Goal: Complete application form: Complete application form

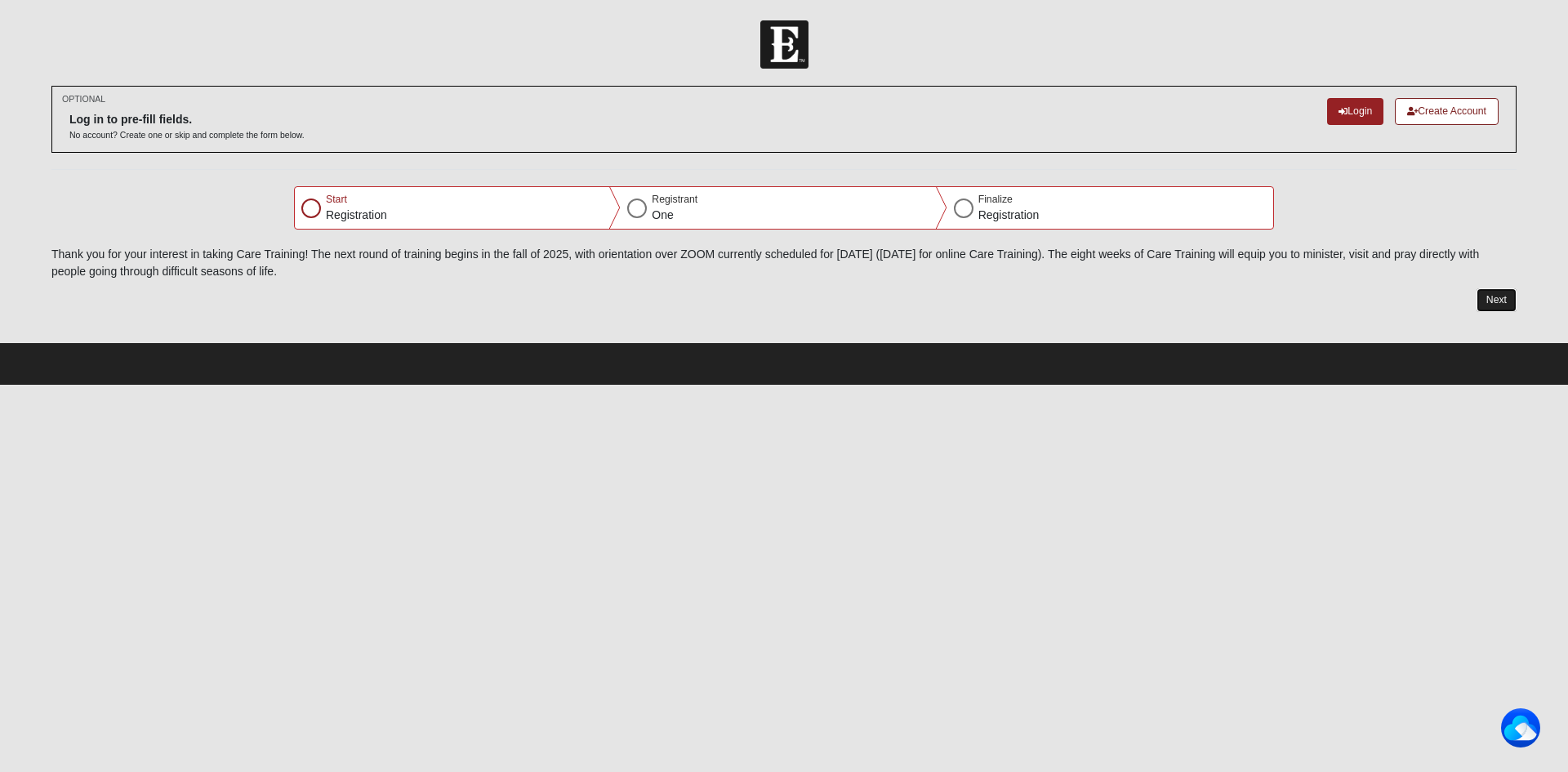
click at [1504, 305] on button "Next" at bounding box center [1496, 300] width 40 height 24
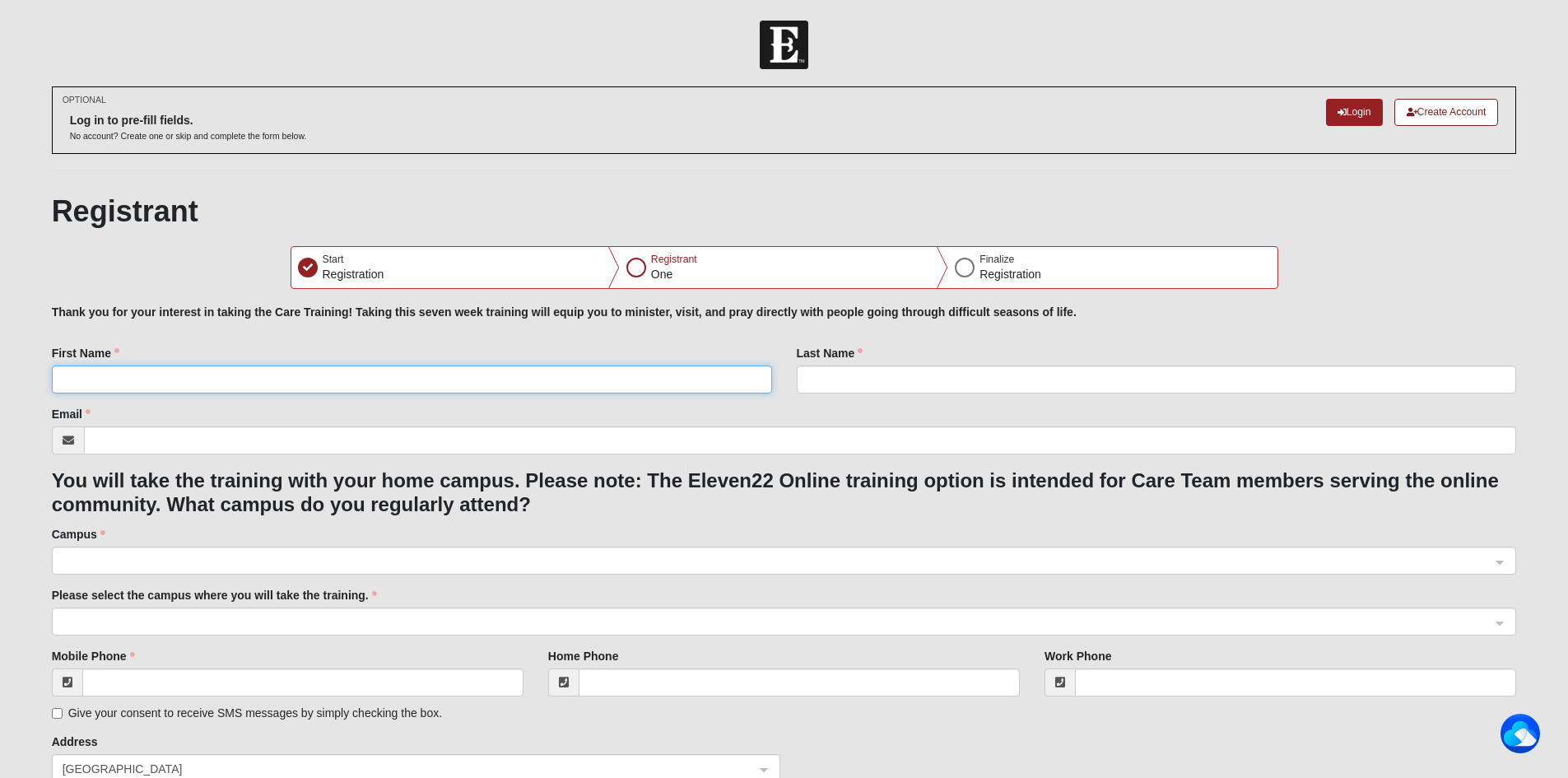
click at [276, 390] on input "First Name" at bounding box center [411, 379] width 720 height 28
type input "[PERSON_NAME]"
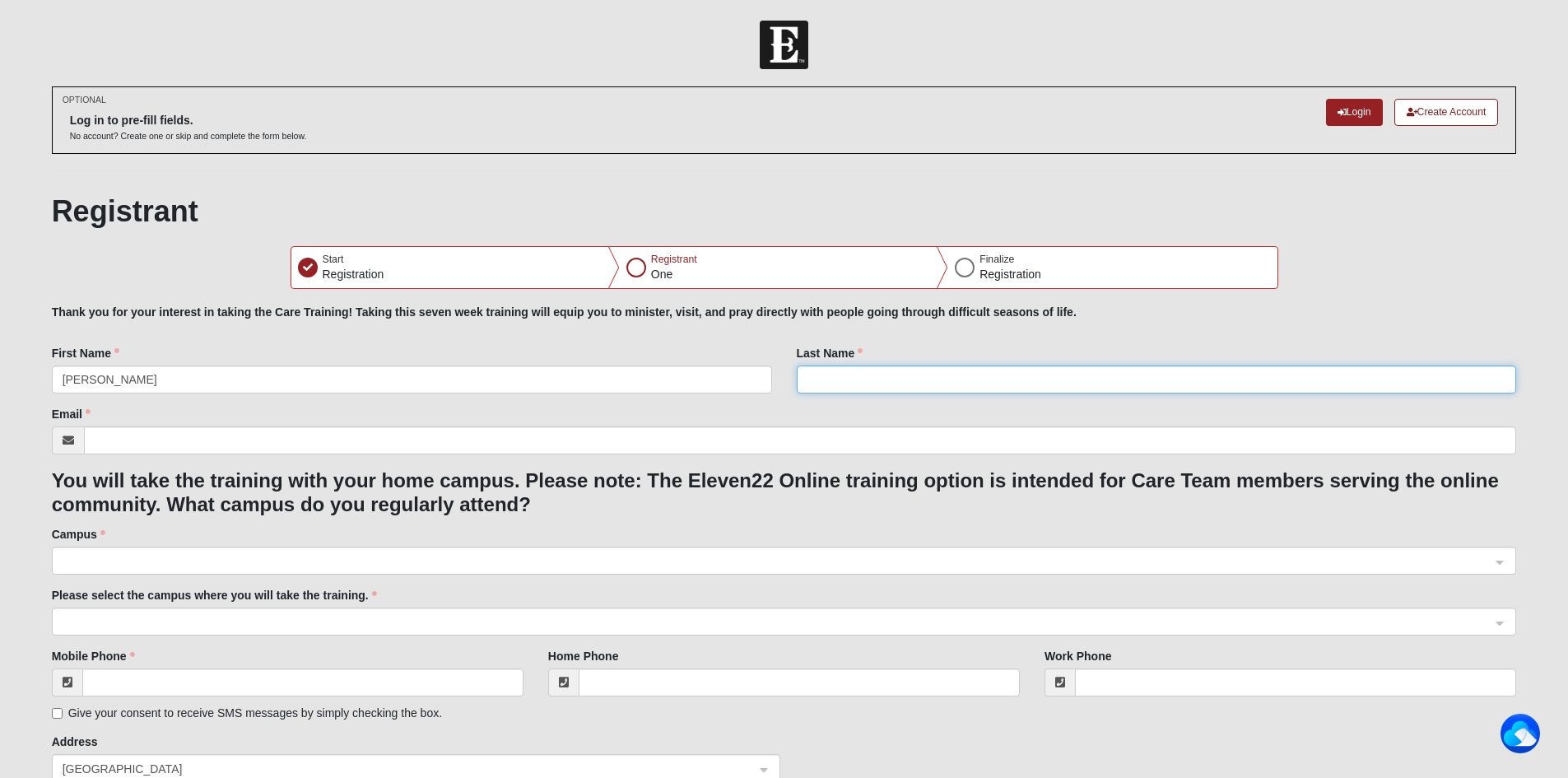
type input "[PERSON_NAME]"
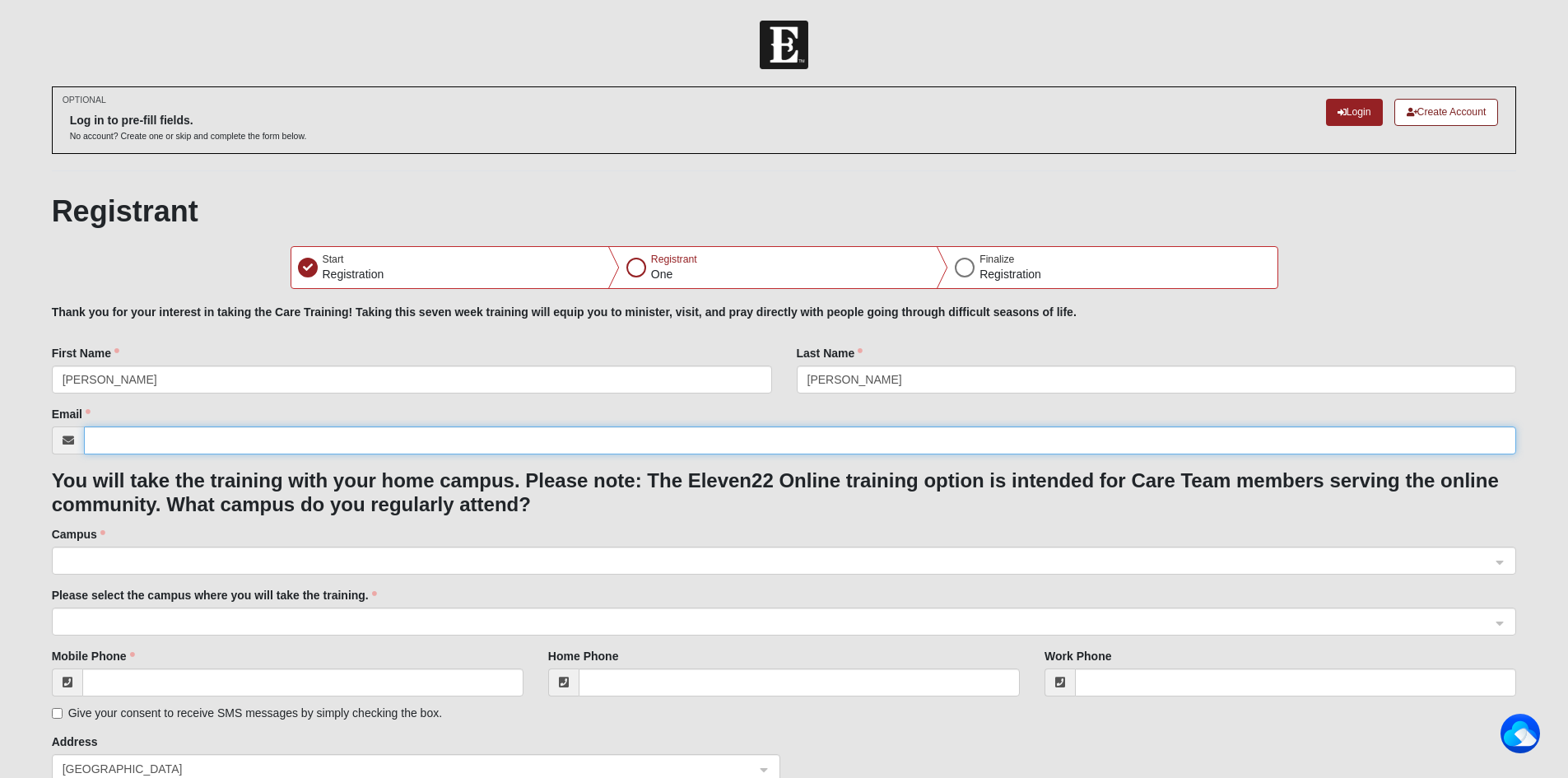
type input "[EMAIL_ADDRESS][DOMAIN_NAME]"
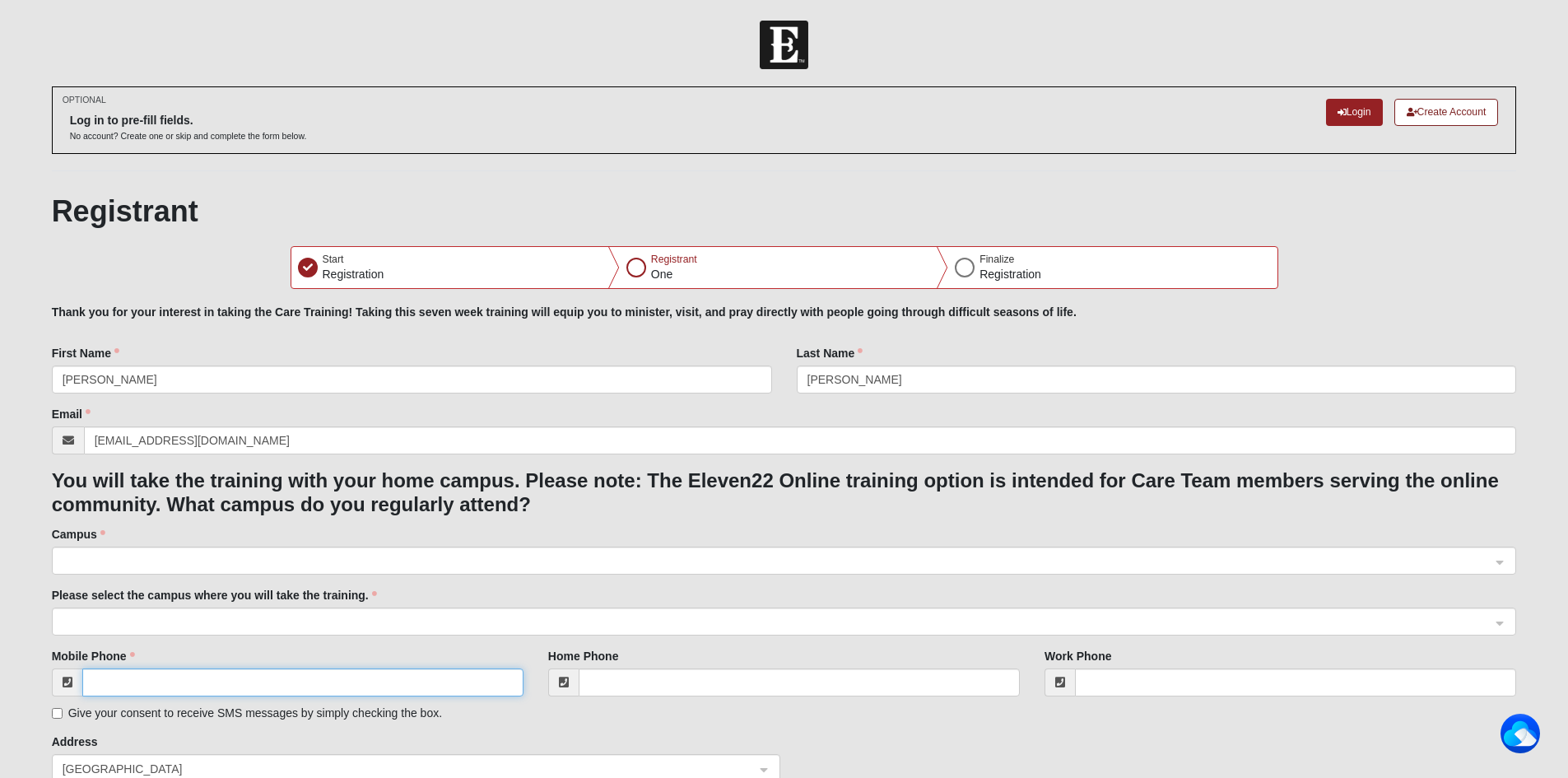
type input "[PHONE_NUMBER]"
type input "[STREET_ADDRESS]"
type input "[GEOGRAPHIC_DATA]"
type input "32258"
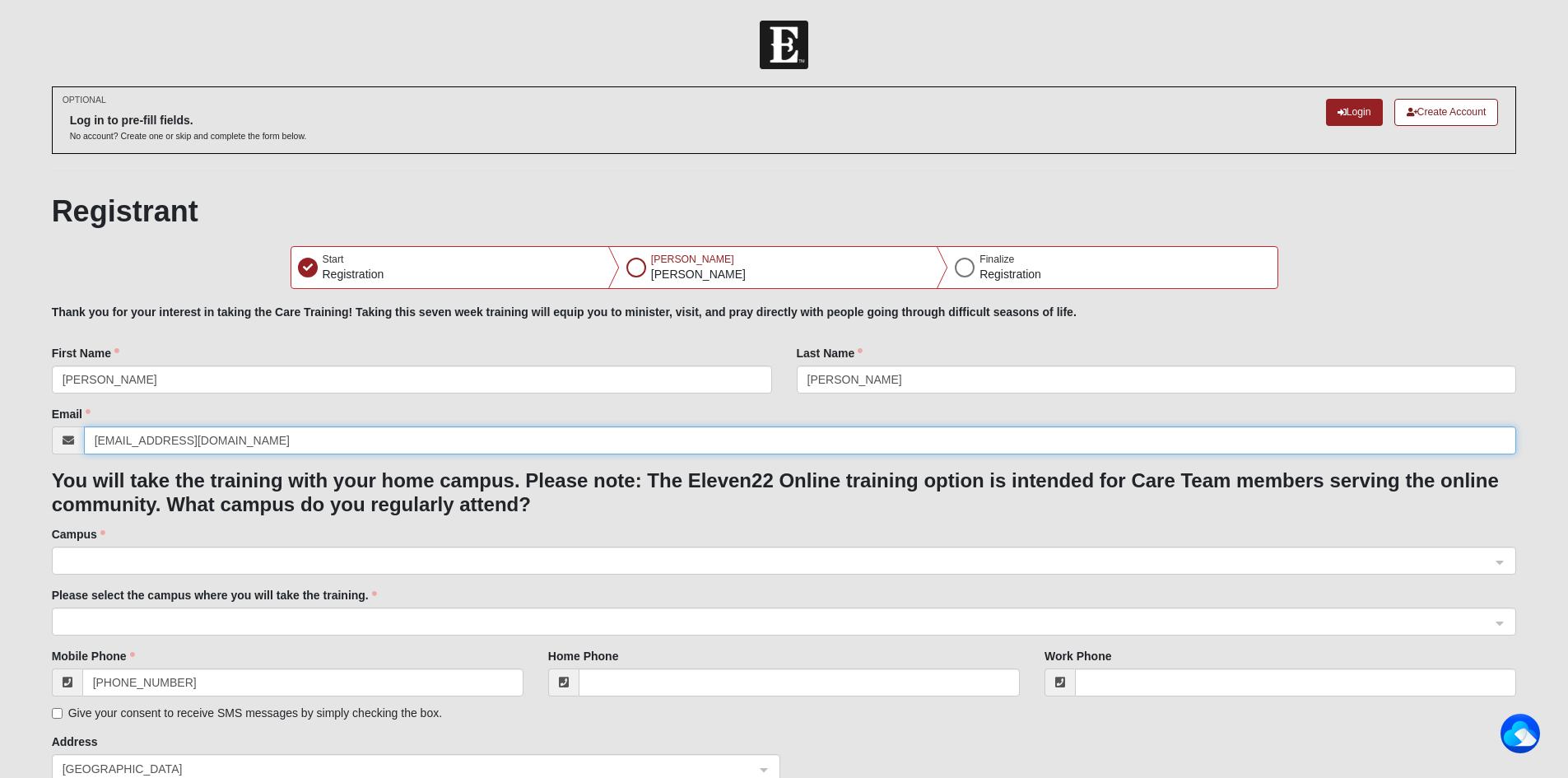
drag, startPoint x: 217, startPoint y: 436, endPoint x: 86, endPoint y: 443, distance: 131.2
click at [86, 443] on input "[EMAIL_ADDRESS][DOMAIN_NAME]" at bounding box center [801, 440] width 1433 height 28
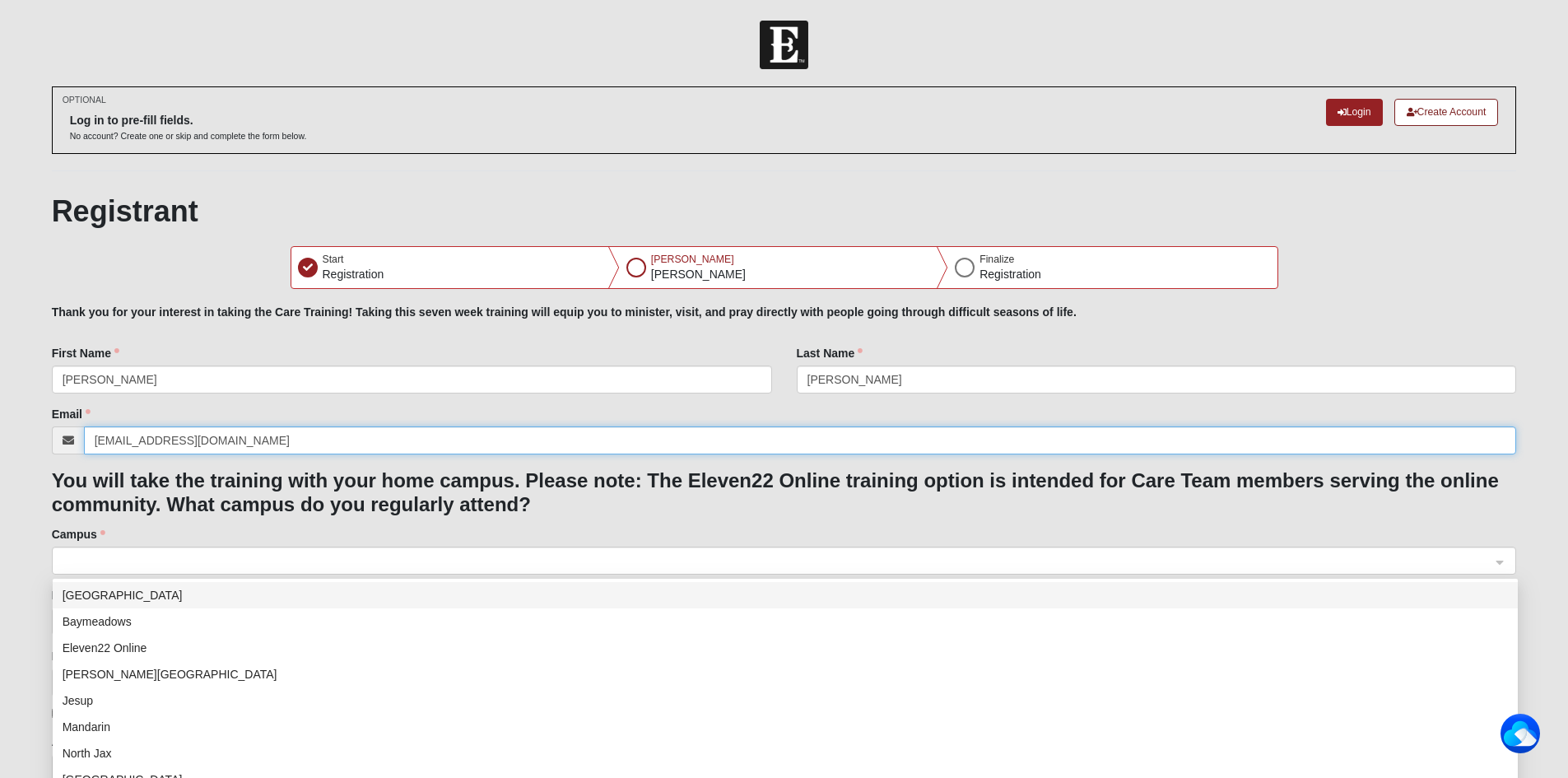
click at [90, 559] on span at bounding box center [777, 561] width 1429 height 18
type input "[EMAIL_ADDRESS][DOMAIN_NAME]"
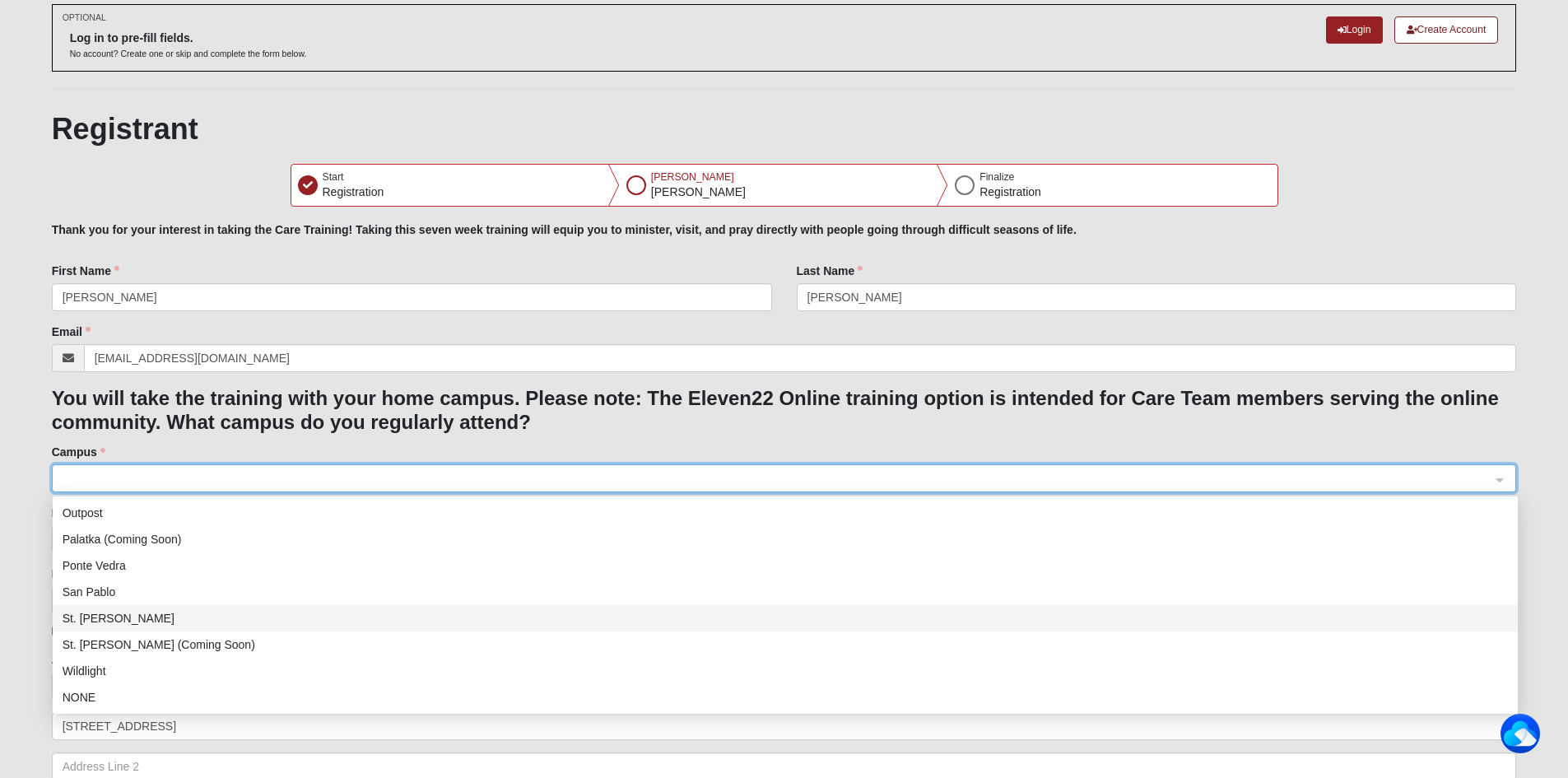
scroll to position [165, 0]
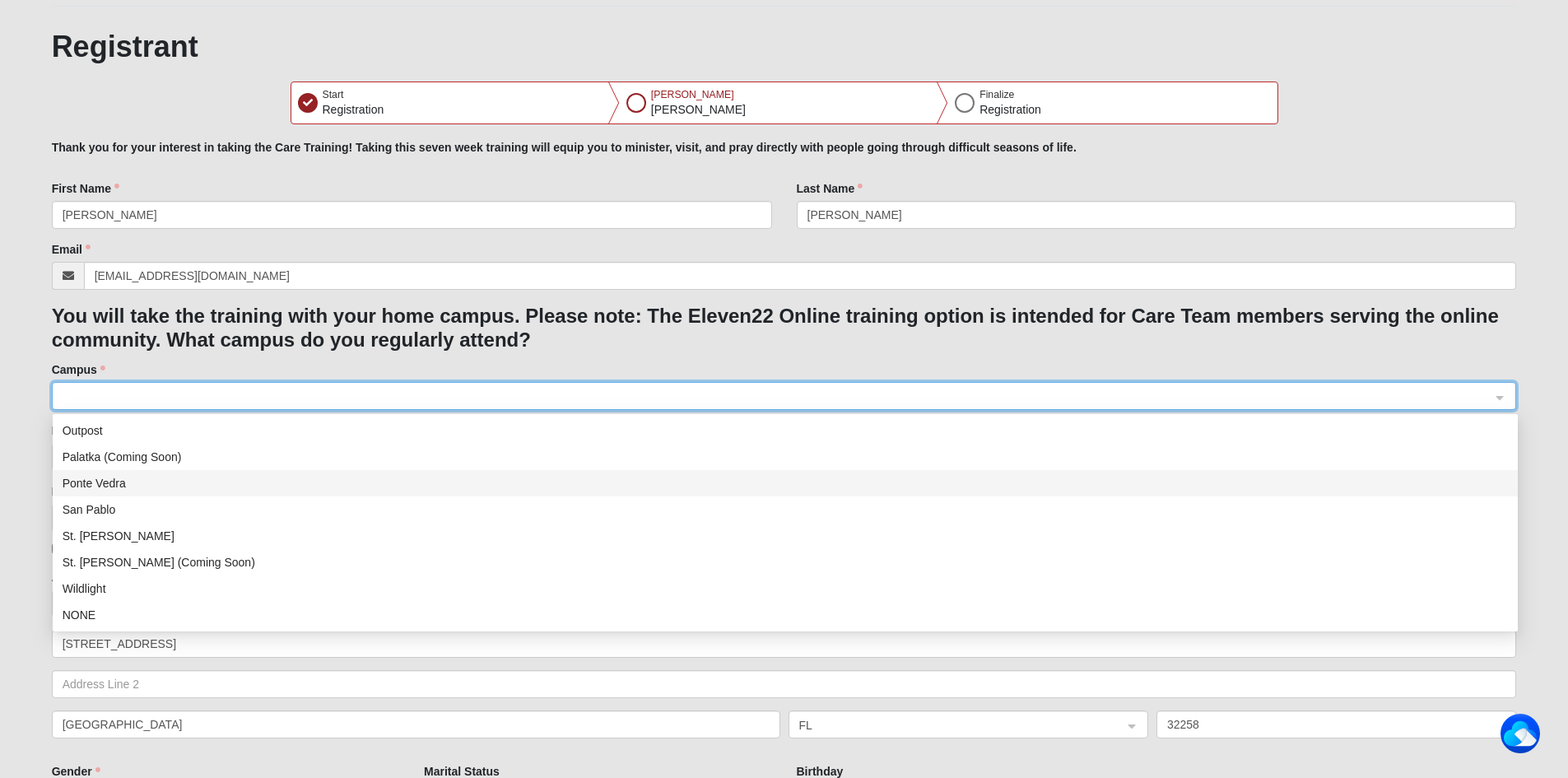
click at [103, 479] on div "Ponte Vedra" at bounding box center [785, 483] width 1445 height 18
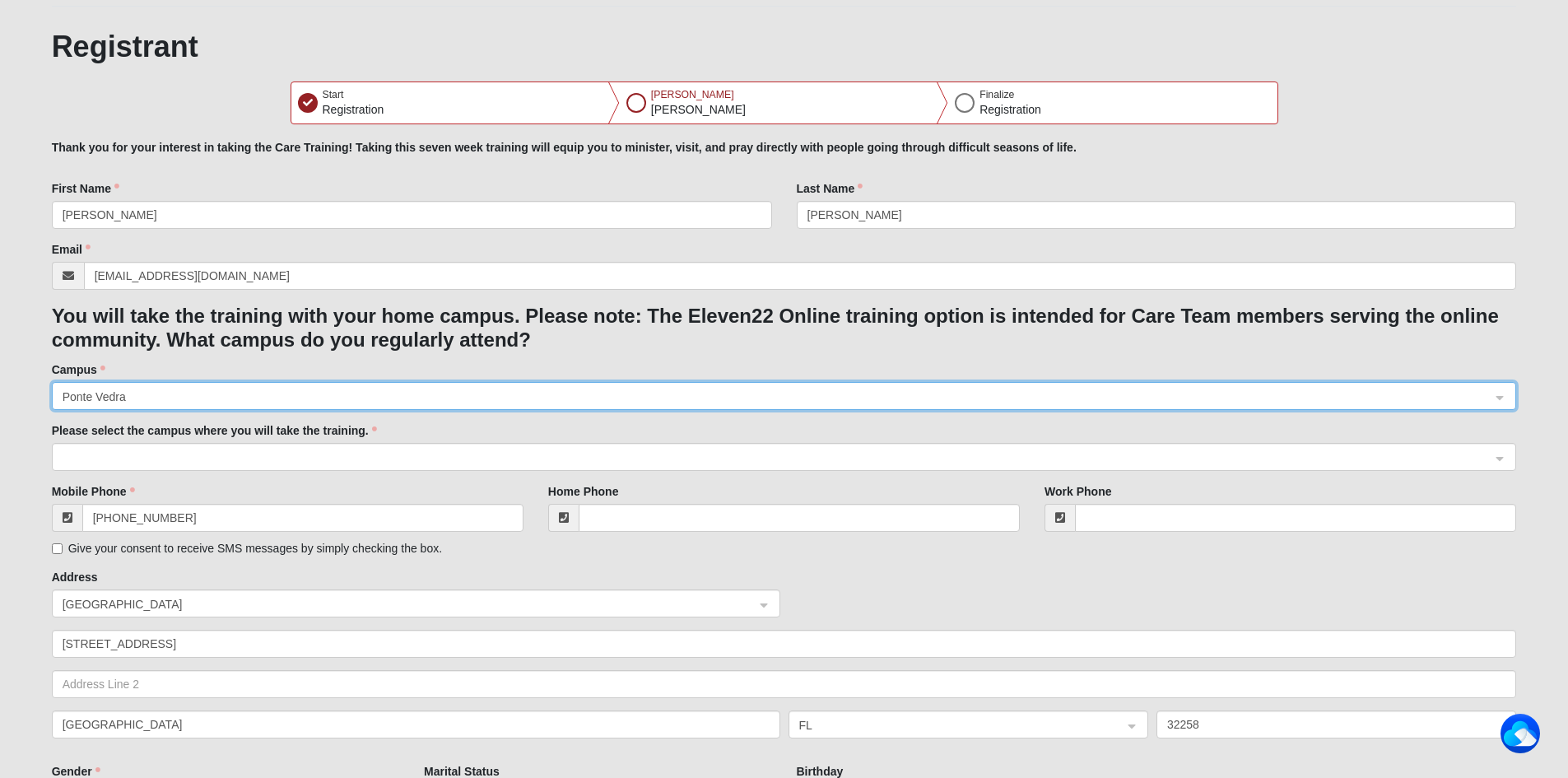
click at [115, 452] on span at bounding box center [777, 457] width 1429 height 18
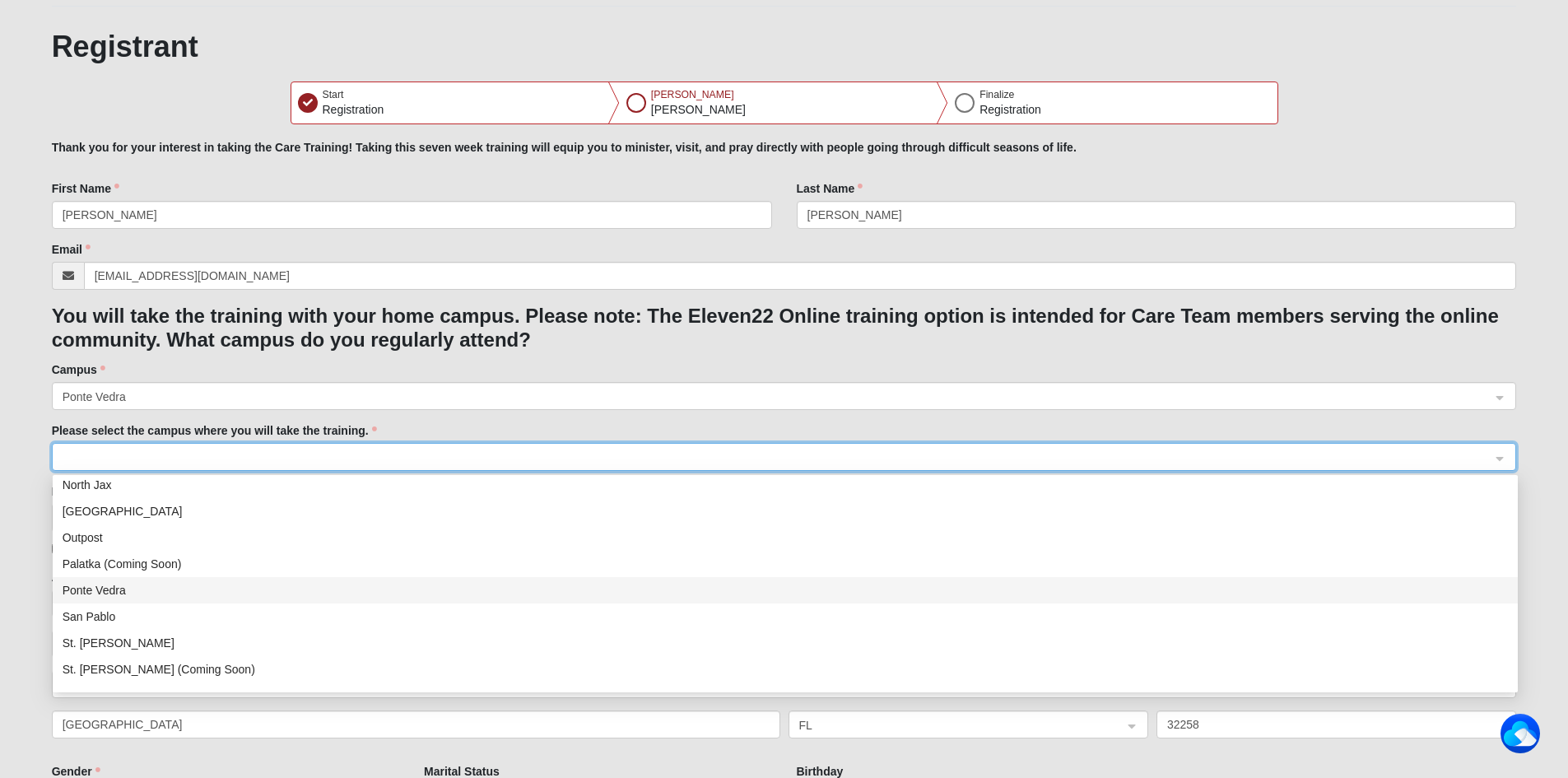
click at [102, 587] on div "Ponte Vedra" at bounding box center [785, 590] width 1445 height 18
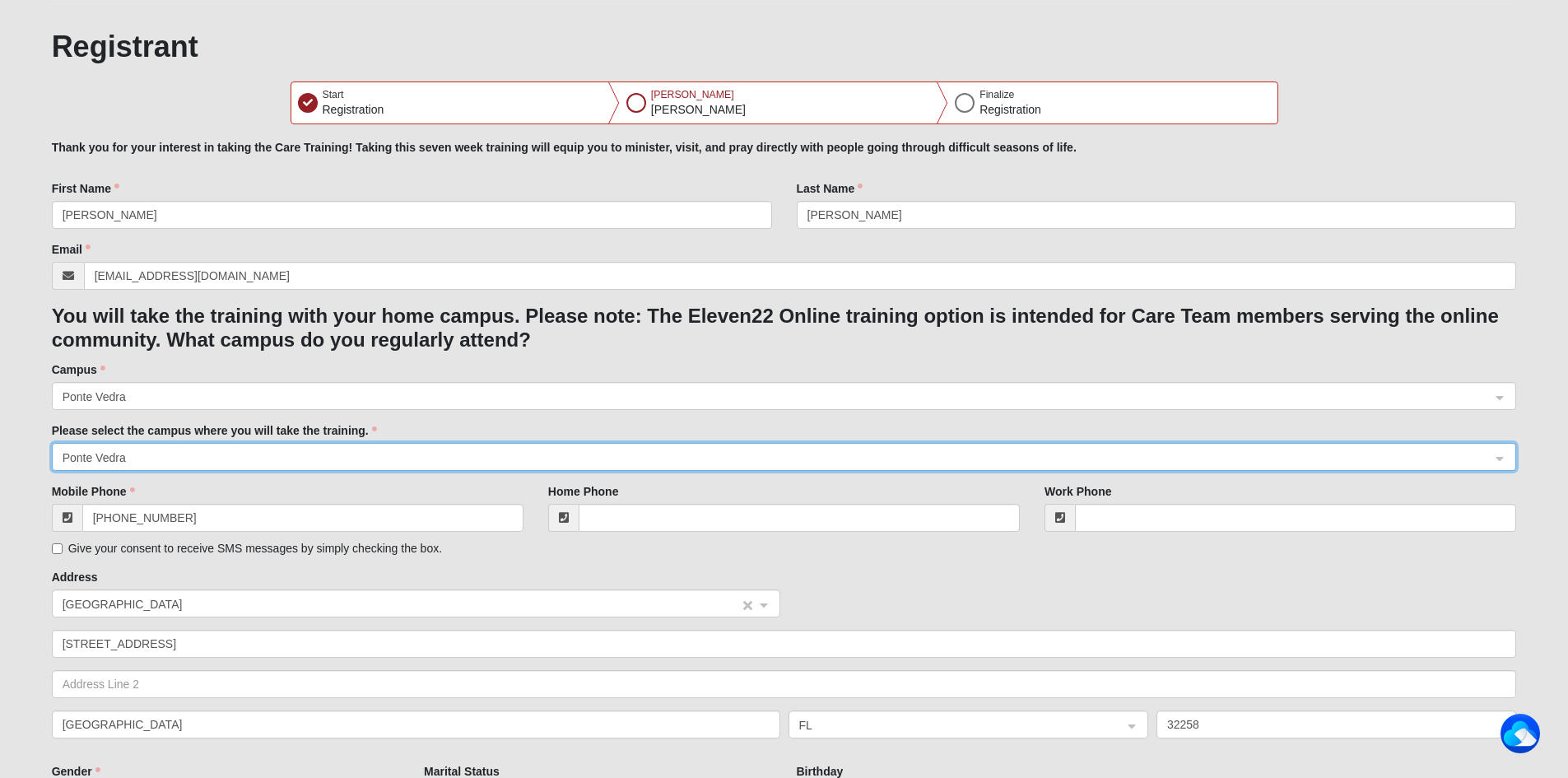
scroll to position [329, 0]
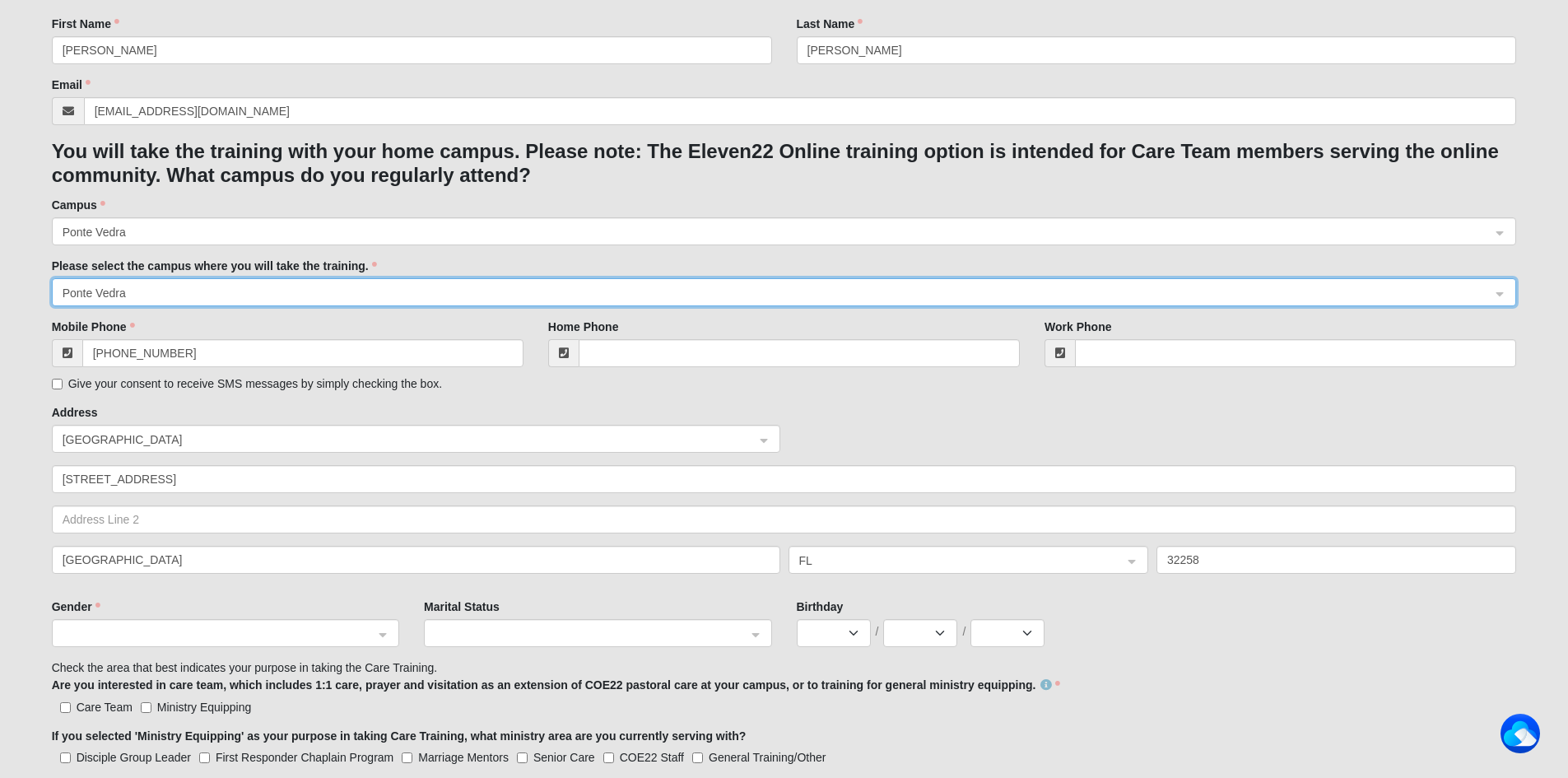
click at [158, 629] on span at bounding box center [218, 633] width 311 height 18
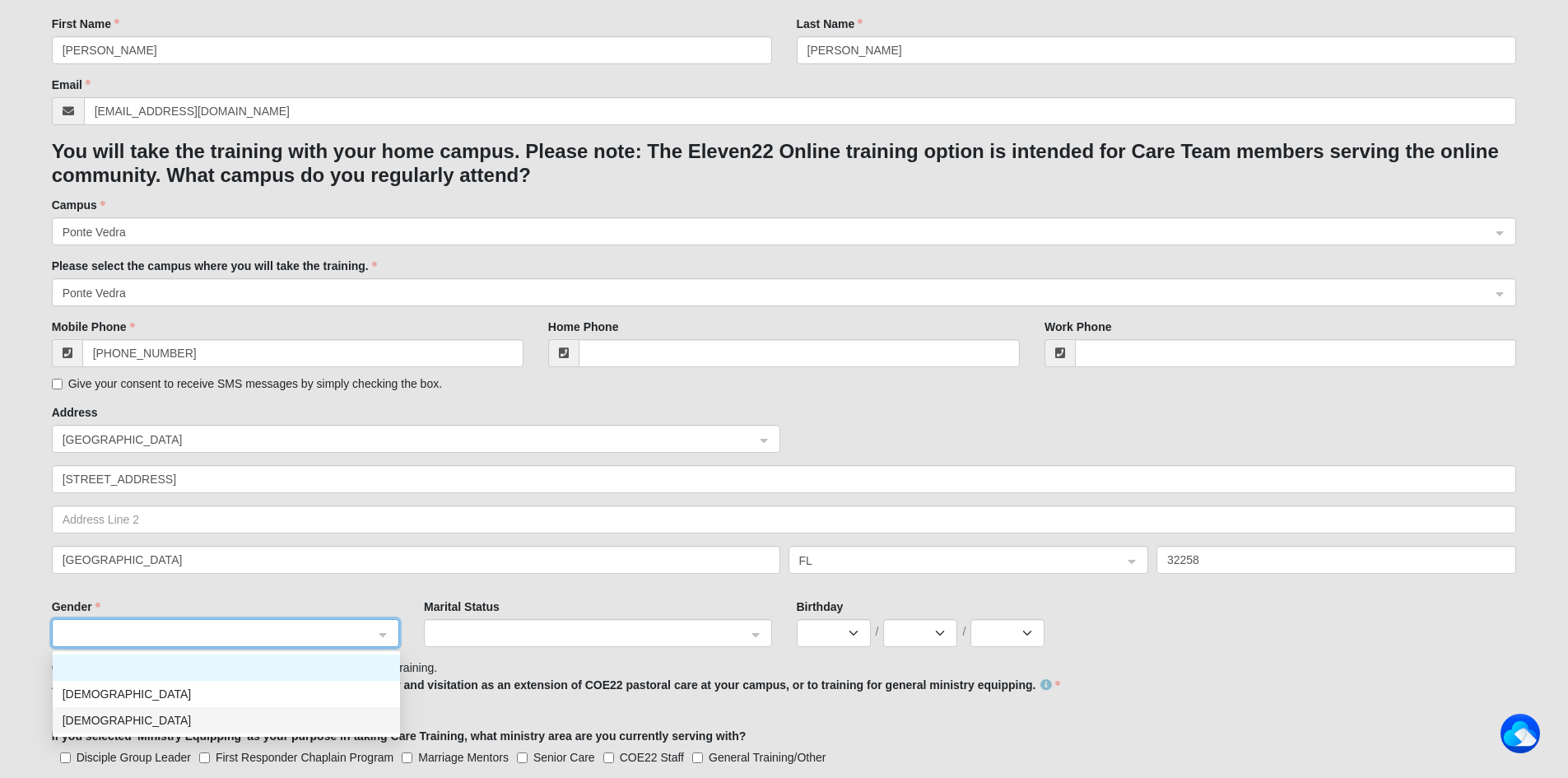
click at [121, 730] on div "[DEMOGRAPHIC_DATA]" at bounding box center [226, 720] width 348 height 26
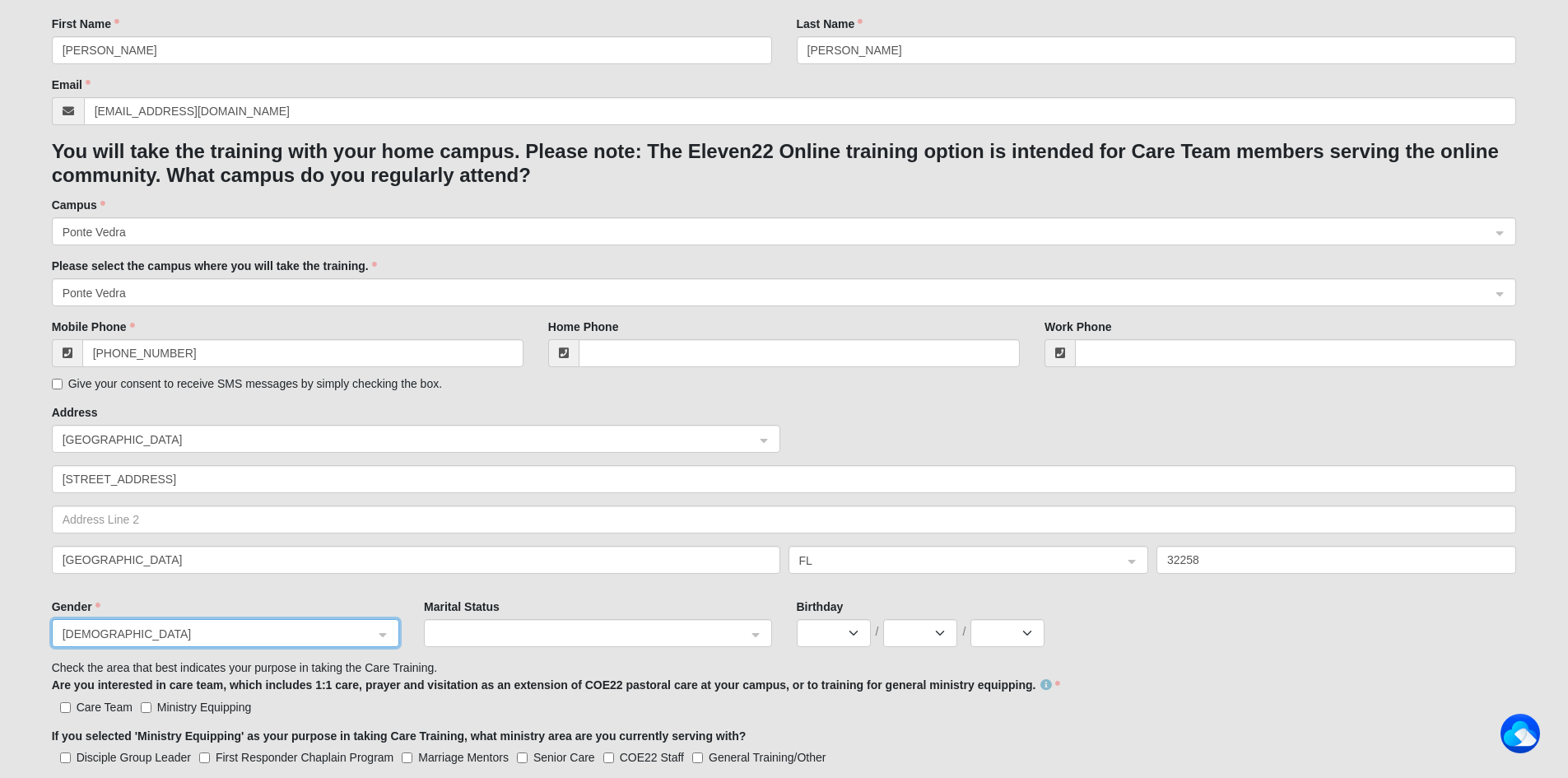
click at [465, 630] on span at bounding box center [590, 633] width 311 height 18
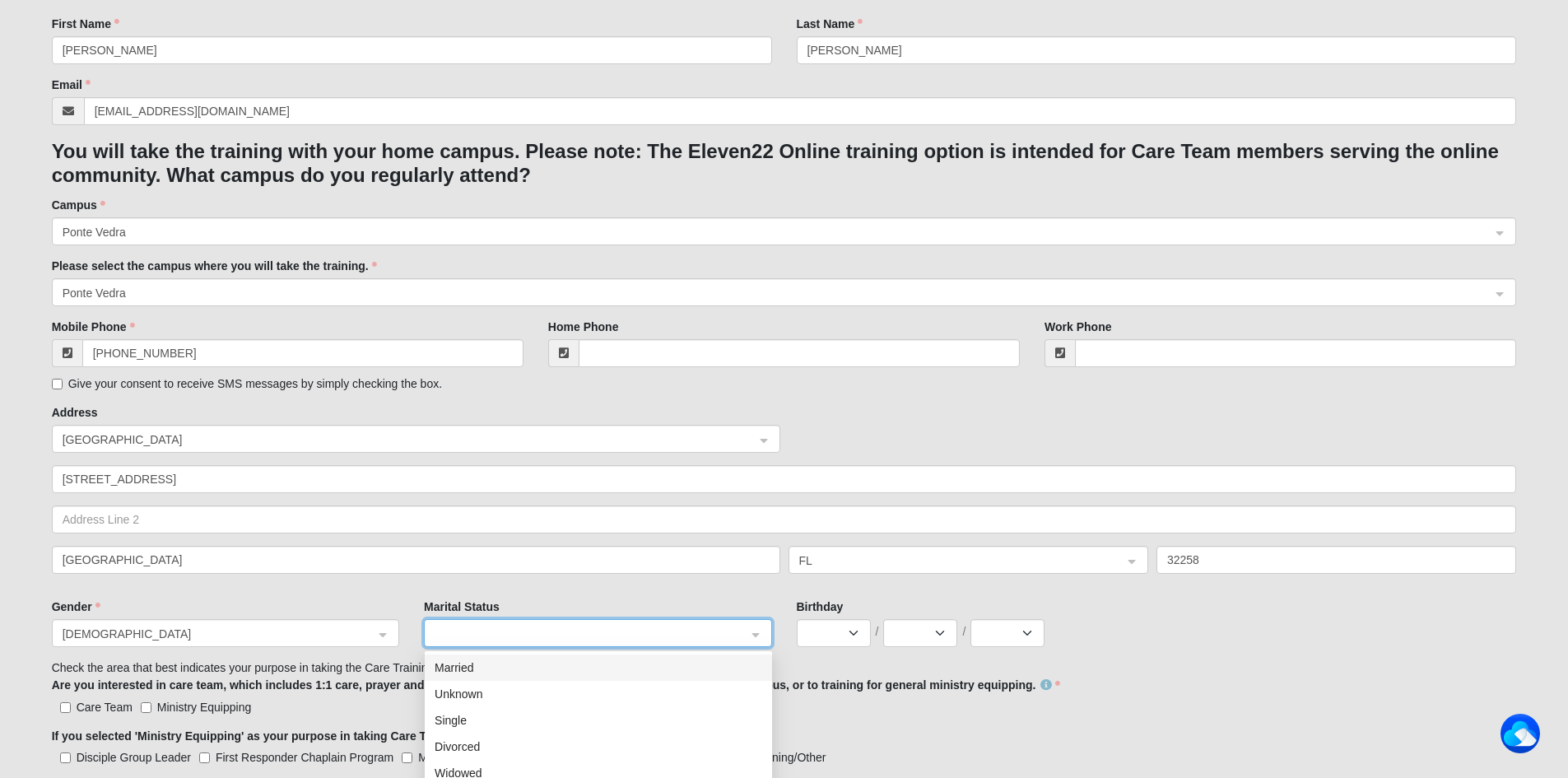
click at [456, 672] on div "Married" at bounding box center [597, 667] width 327 height 18
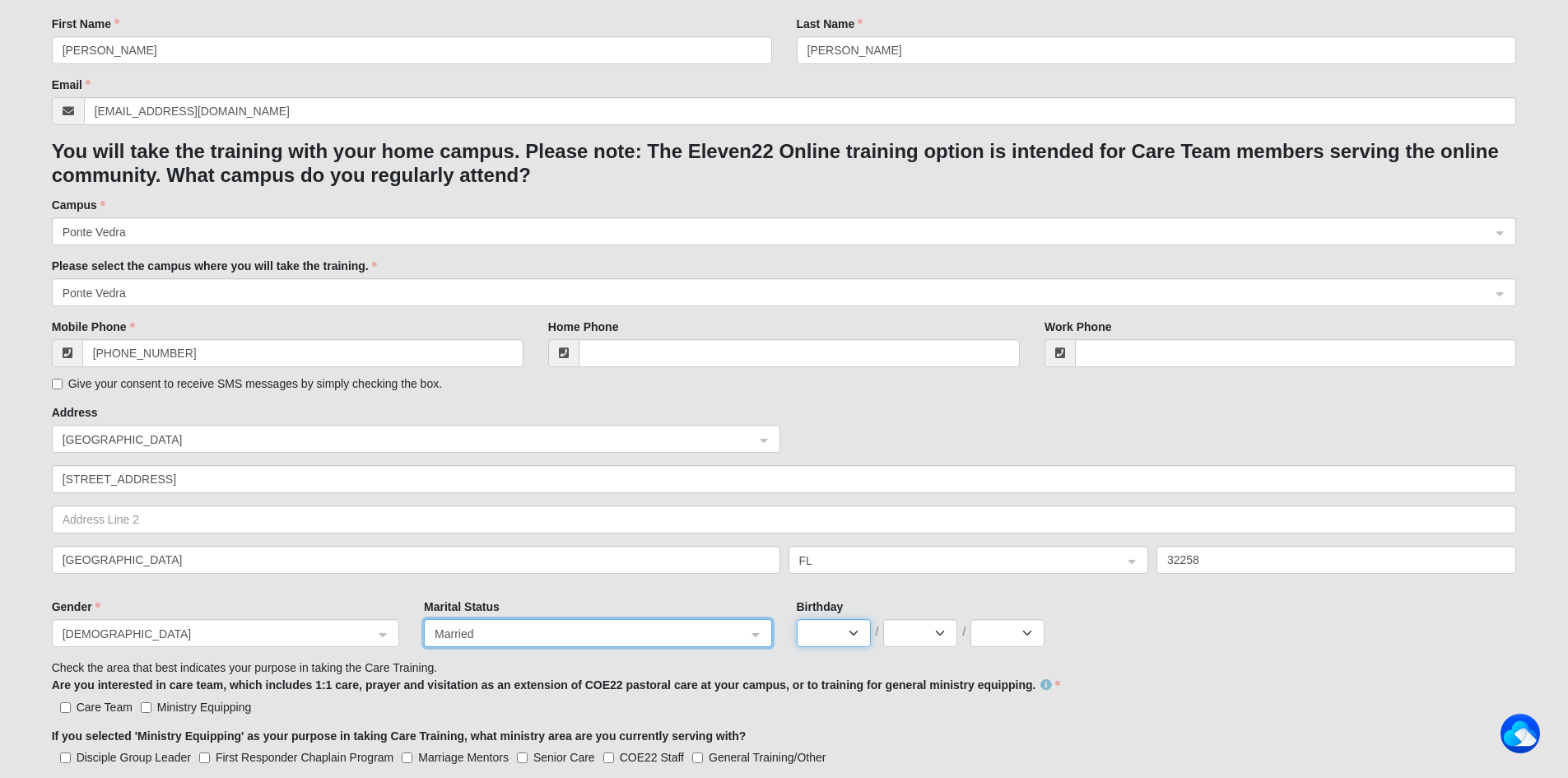
click at [813, 633] on select "Jan Feb Mar Apr May Jun [DATE] Aug Sep Oct Nov Dec" at bounding box center [833, 633] width 74 height 28
select select "5"
click at [796, 619] on select "Jan Feb Mar Apr May Jun [DATE] Aug Sep Oct Nov Dec" at bounding box center [833, 633] width 74 height 28
click at [904, 636] on select "1 2 3 4 5 6 7 8 9 10 11 12 13 14 15 16 17 18 19 20 21 22 23 24 25 26 27 28 29 3…" at bounding box center [920, 633] width 74 height 28
select select "21"
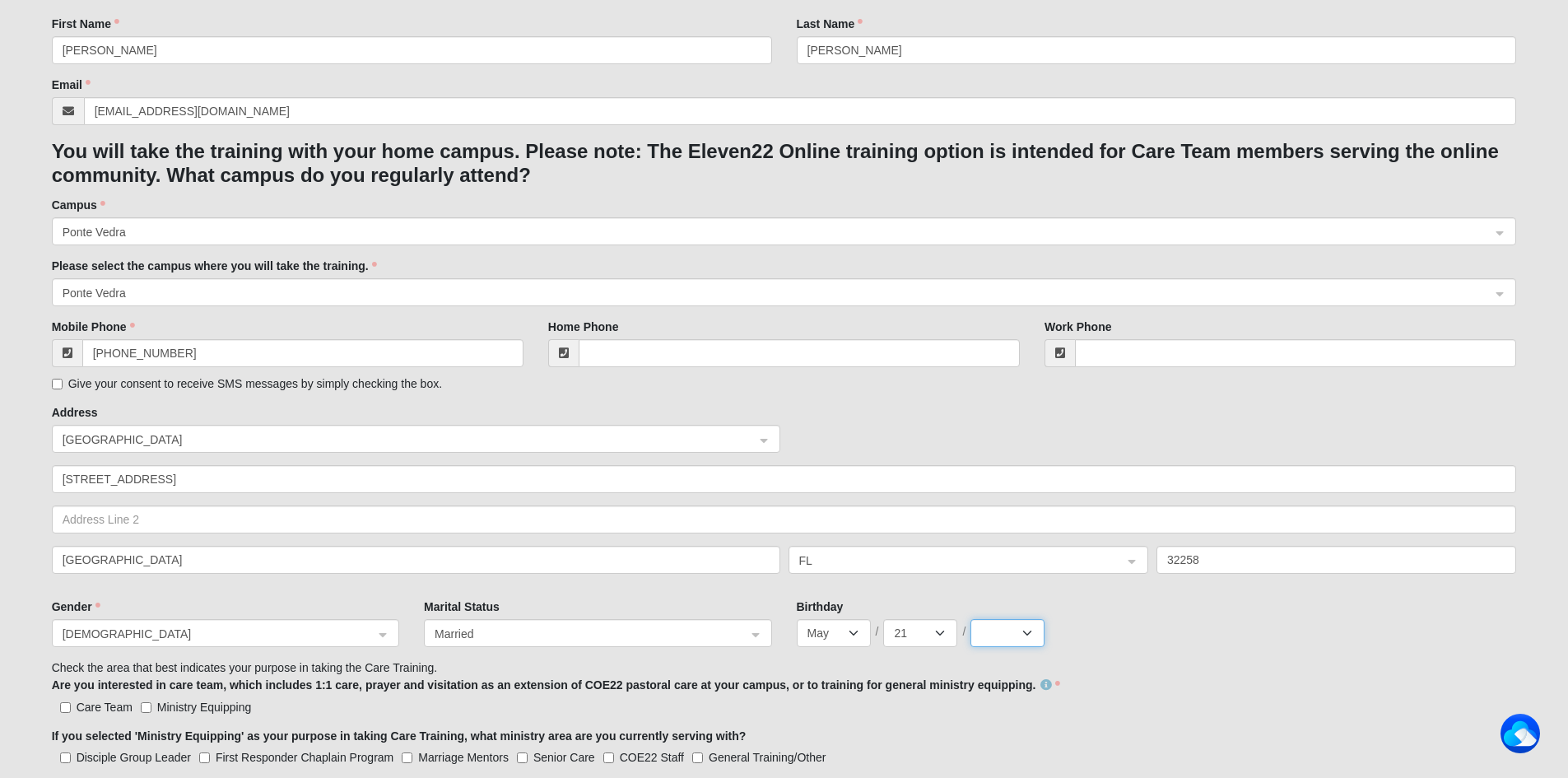
click at [1025, 634] on select "2025 2024 2023 2022 2021 2020 2019 2018 2017 2016 2015 2014 2013 2012 2011 2010…" at bounding box center [1007, 633] width 74 height 28
select select "1971"
click at [971, 619] on select "2025 2024 2023 2022 2021 2020 2019 2018 2017 2016 2015 2014 2013 2012 2011 2010…" at bounding box center [1007, 633] width 74 height 28
click at [1238, 645] on div "Jan Feb Mar Apr May Jun [DATE] Aug Sep Oct Nov [DATE] 2 3 4 5 6 7 8 9 10 11 12 …" at bounding box center [1156, 633] width 720 height 28
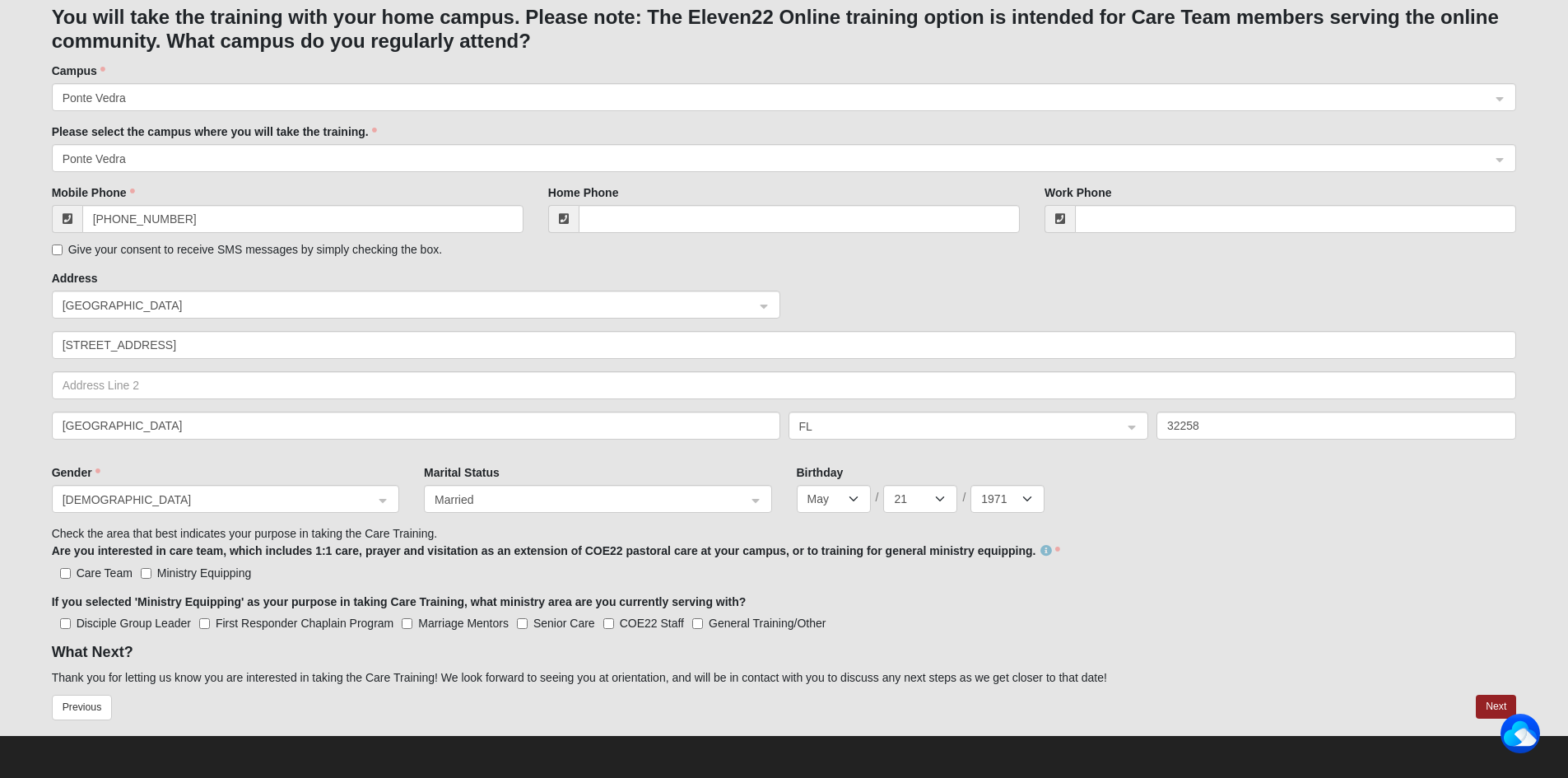
click at [224, 571] on span "Ministry Equipping" at bounding box center [204, 572] width 93 height 13
click at [151, 571] on input "Ministry Equipping" at bounding box center [146, 573] width 11 height 11
checkbox input "true"
click at [700, 622] on input "General Training/Other" at bounding box center [697, 623] width 11 height 11
checkbox input "true"
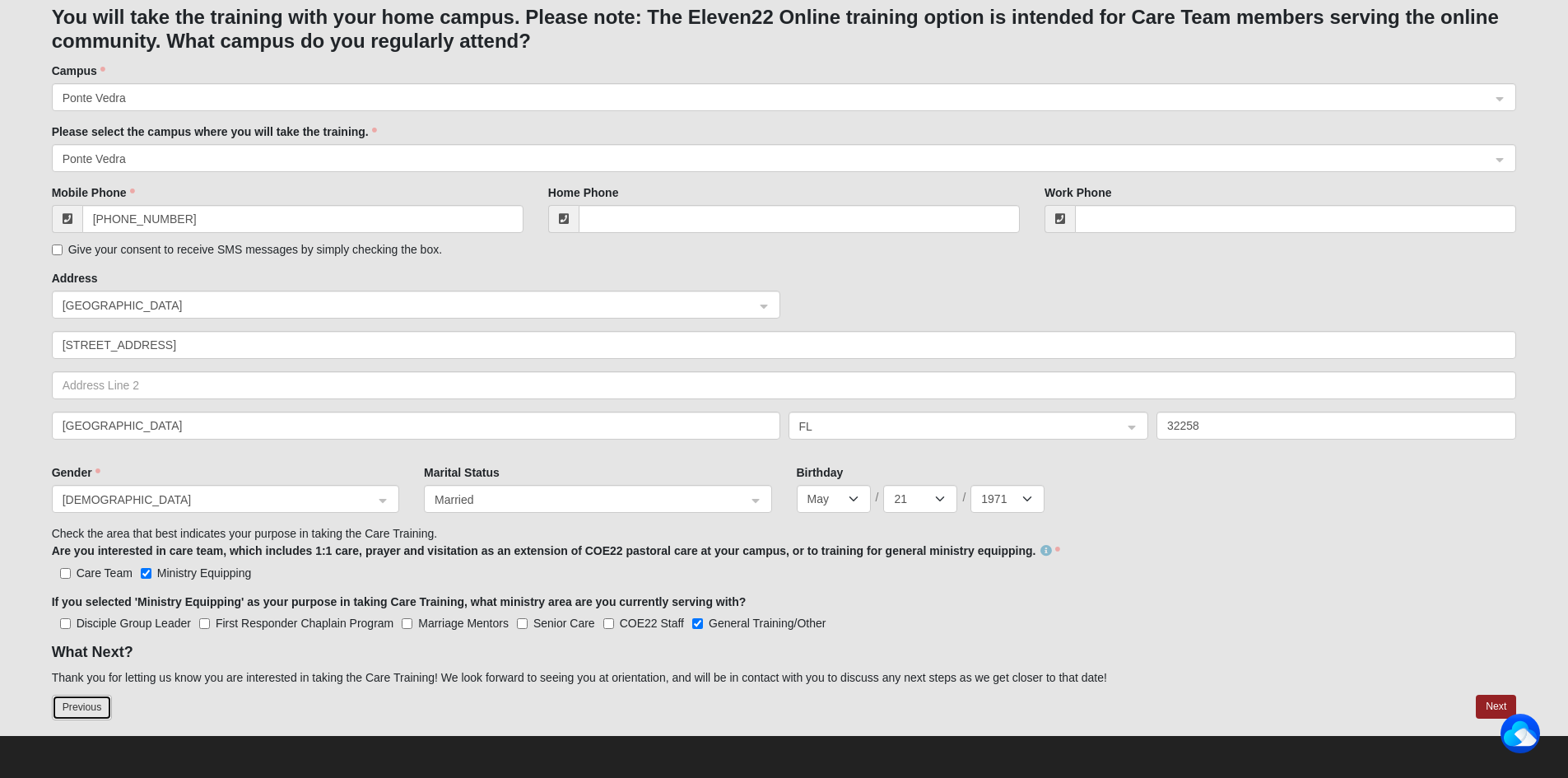
click at [89, 707] on button "Previous" at bounding box center [82, 707] width 61 height 26
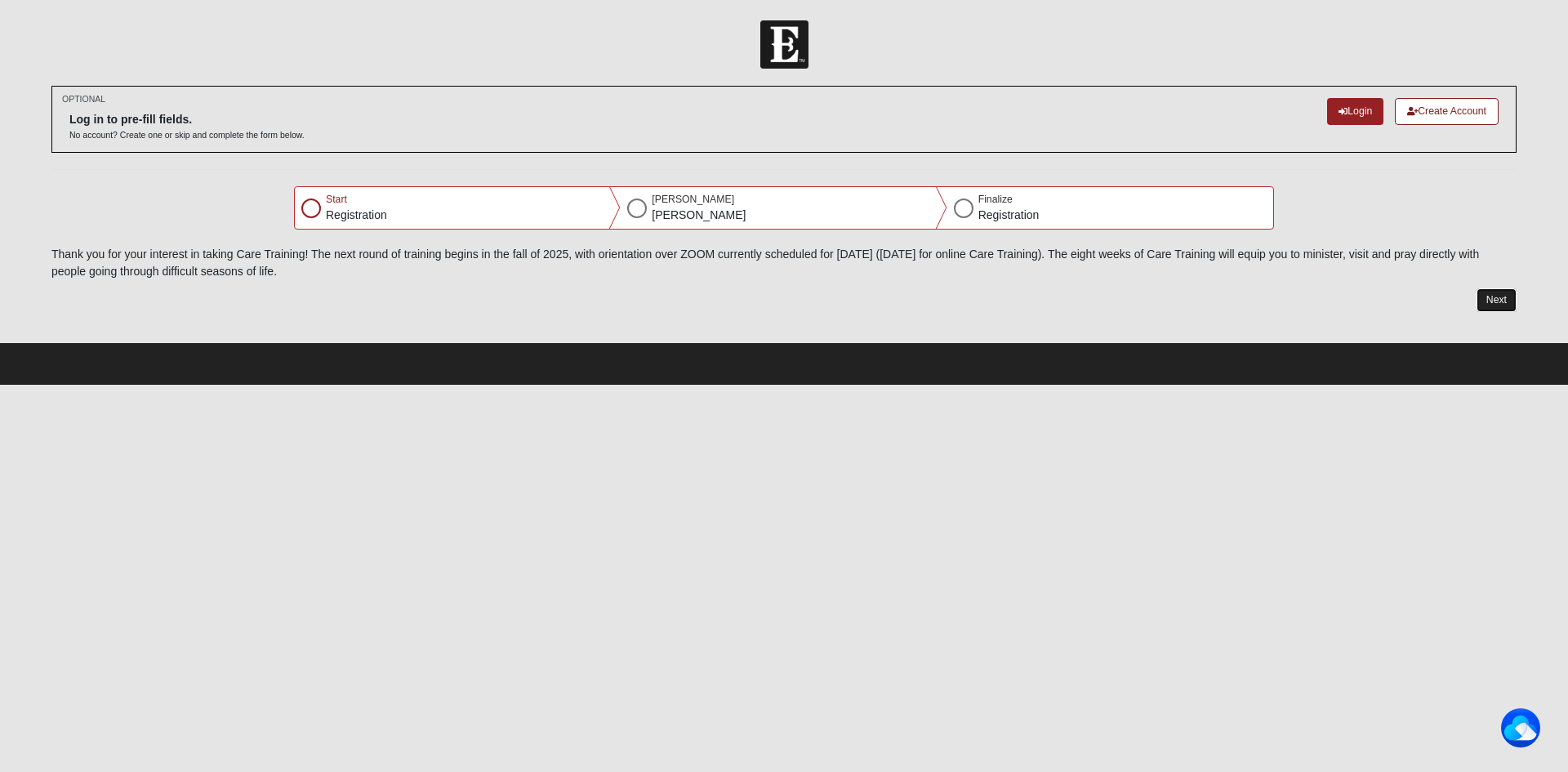
click at [1490, 295] on button "Next" at bounding box center [1496, 300] width 40 height 24
select select "5"
select select "21"
select select "1971"
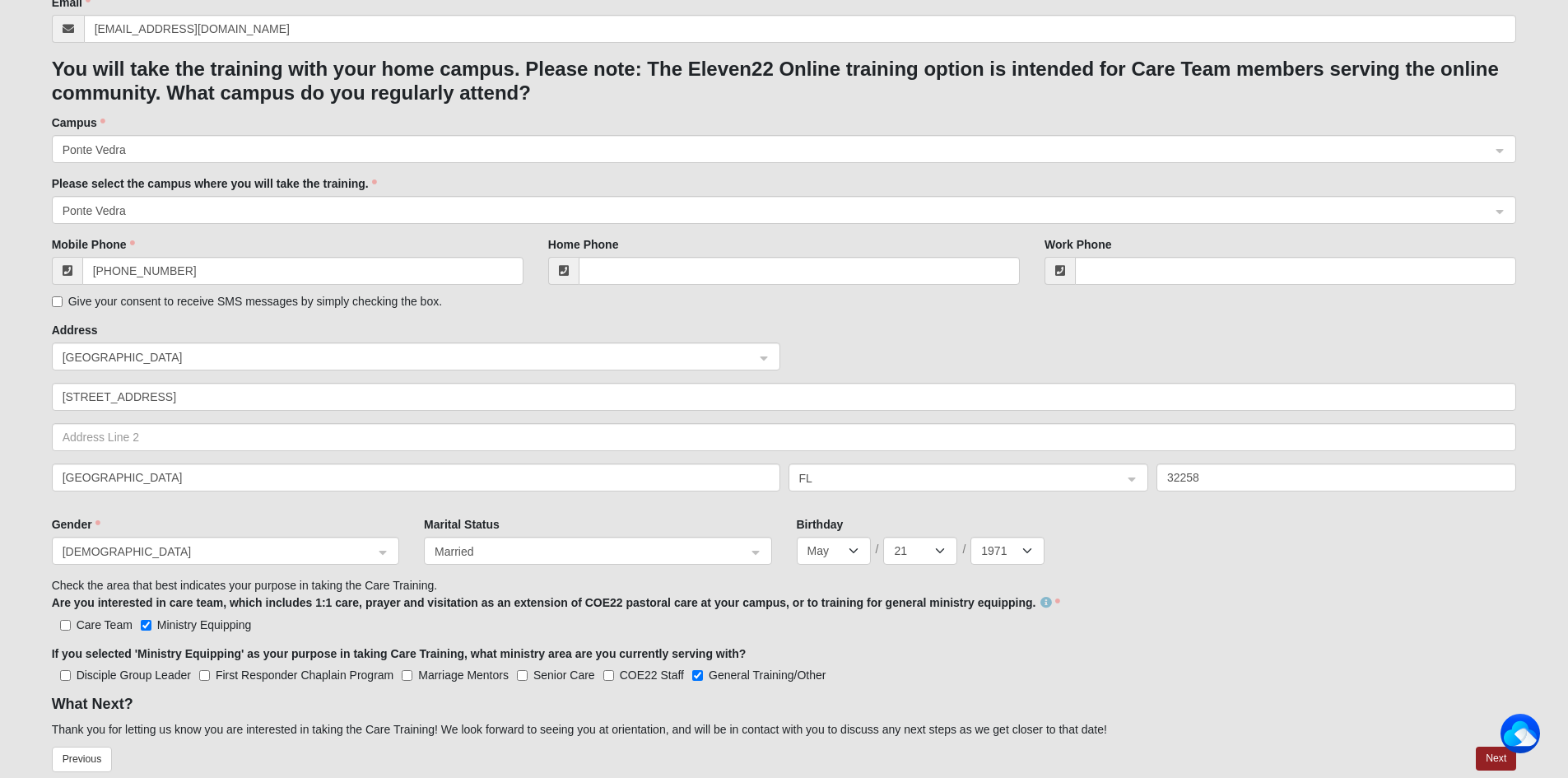
scroll to position [463, 0]
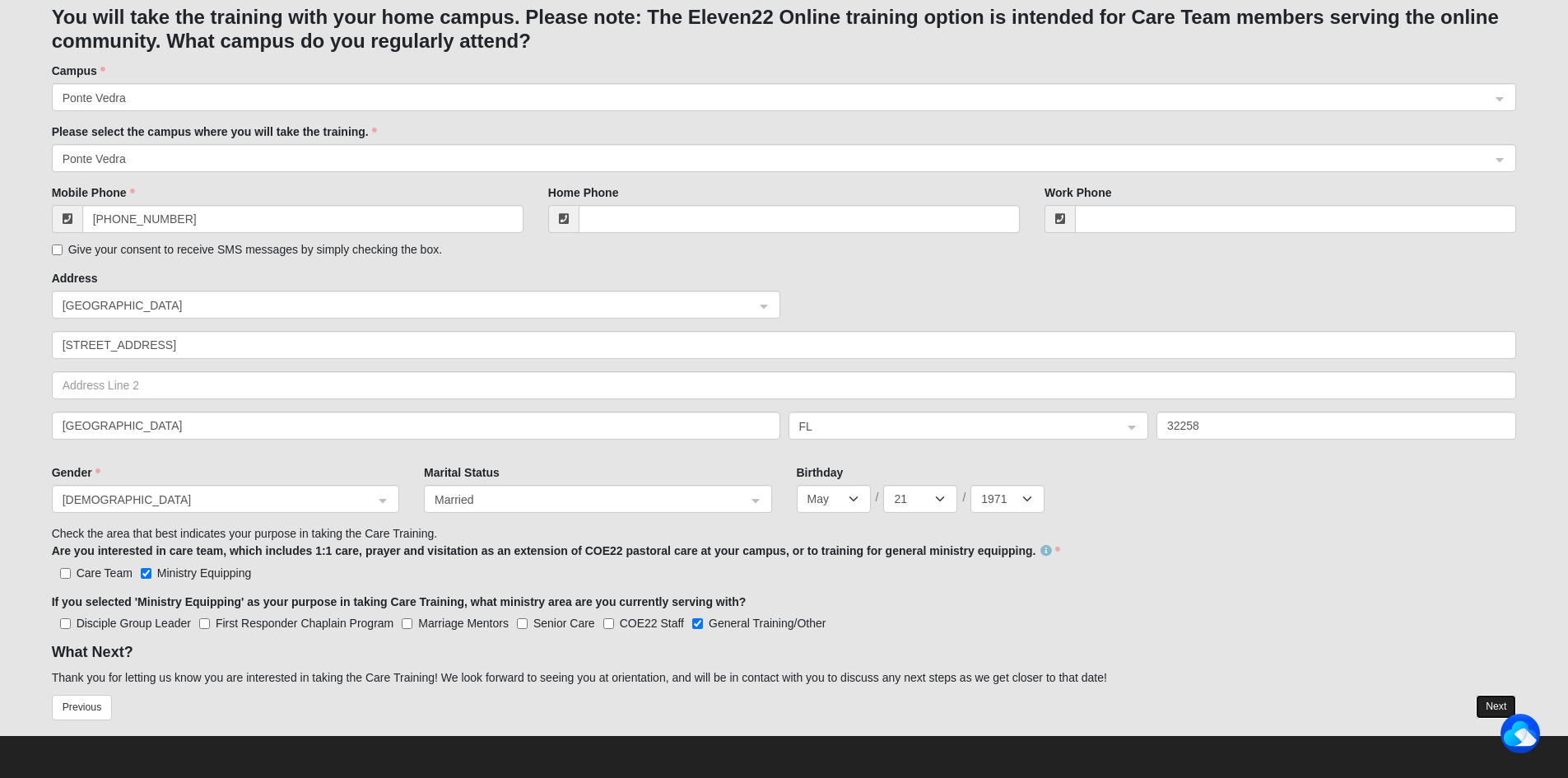
click at [1491, 702] on button "Next" at bounding box center [1495, 707] width 40 height 24
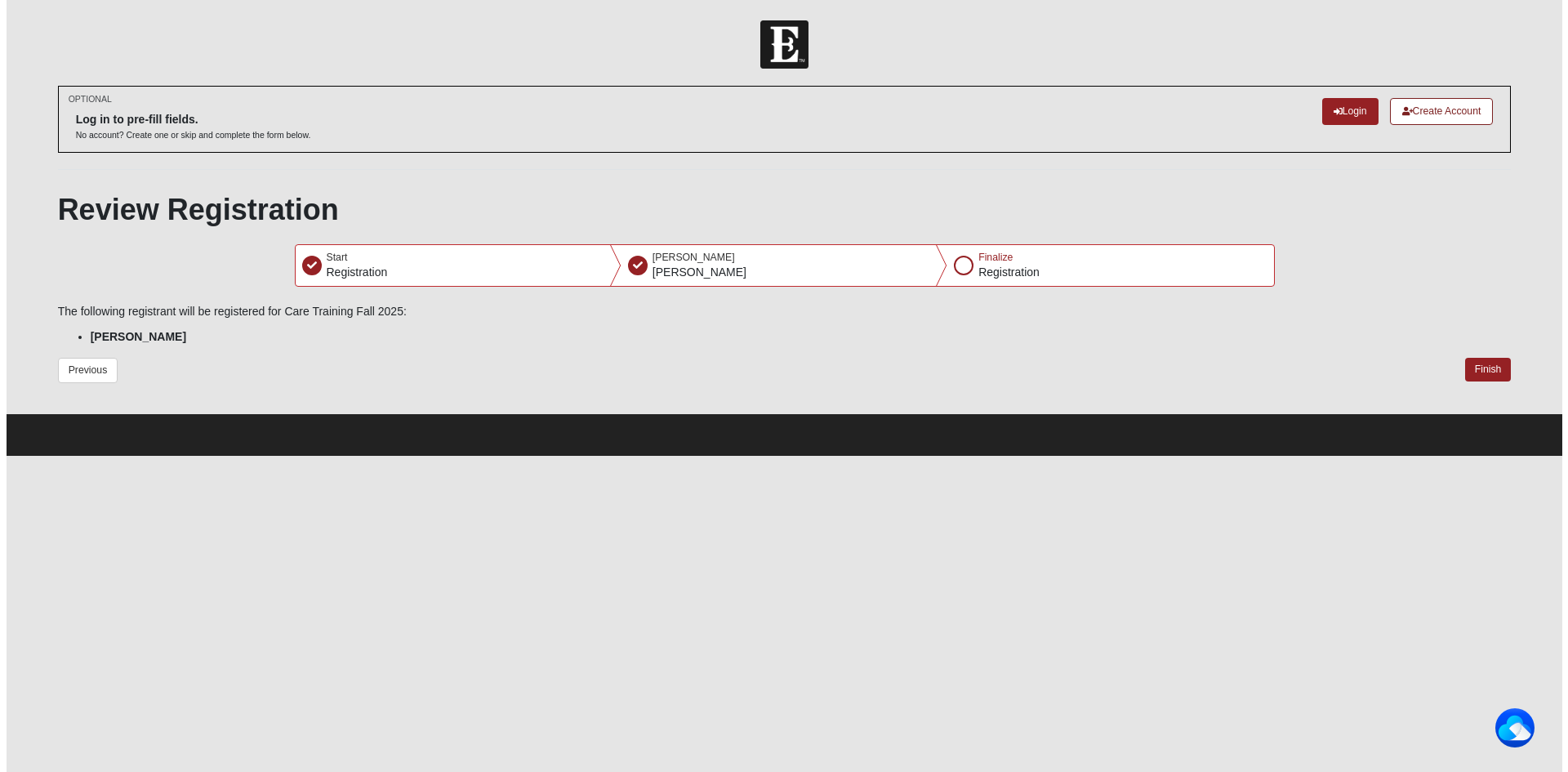
scroll to position [0, 0]
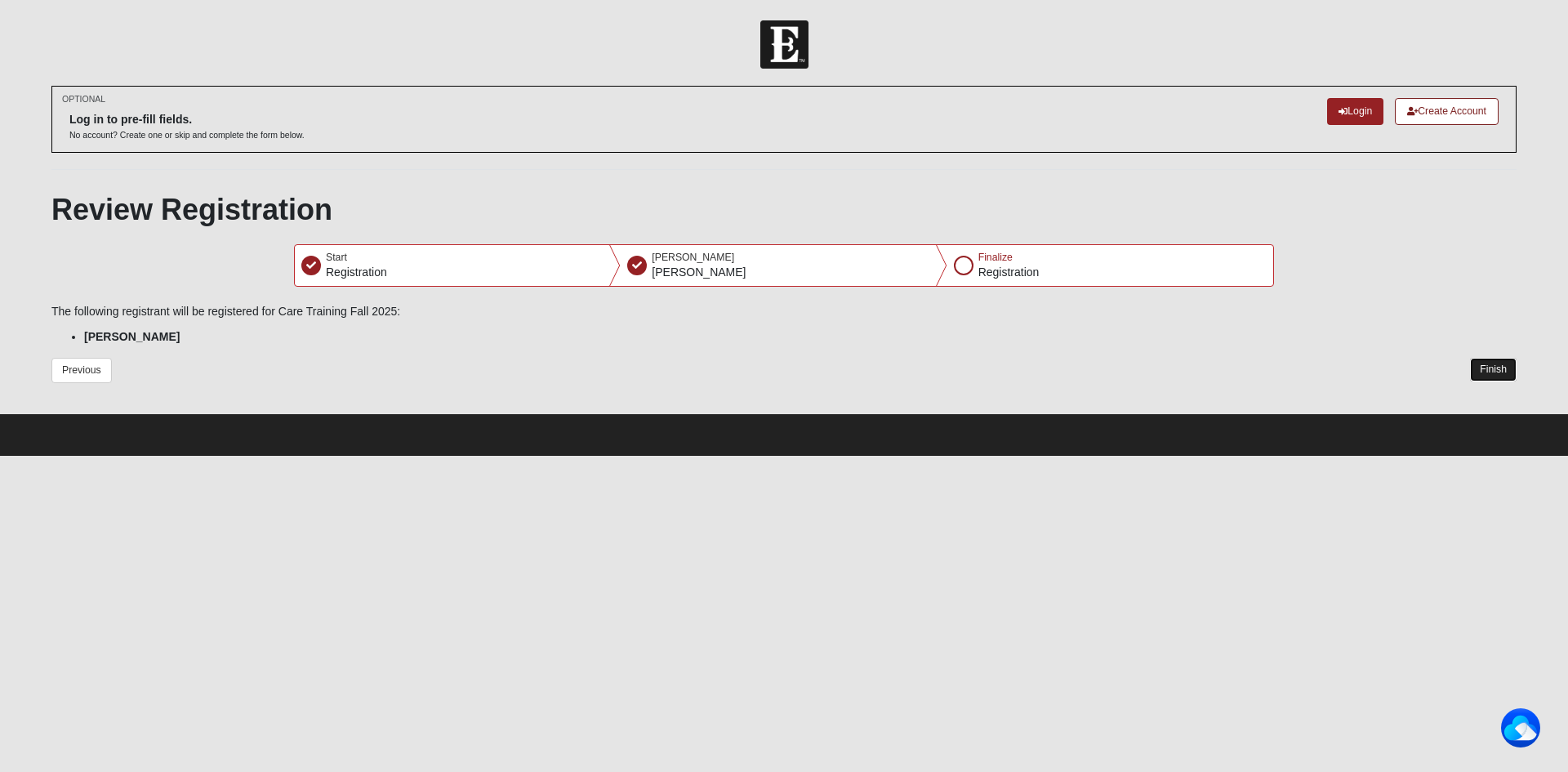
click at [1500, 371] on button "Finish" at bounding box center [1493, 370] width 46 height 24
